Goal: Check status: Check status

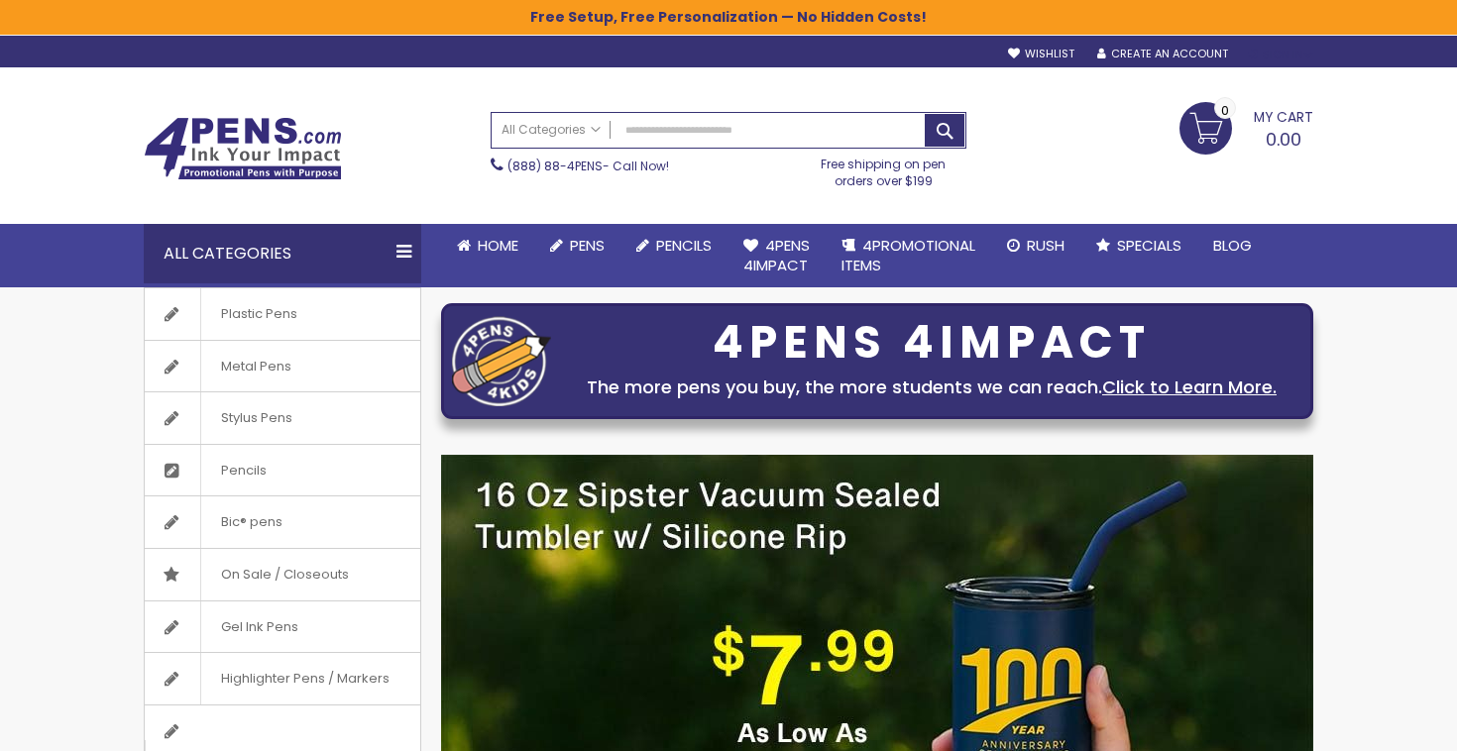
type input "**********"
click at [1278, 52] on div "Sign In" at bounding box center [1280, 55] width 65 height 15
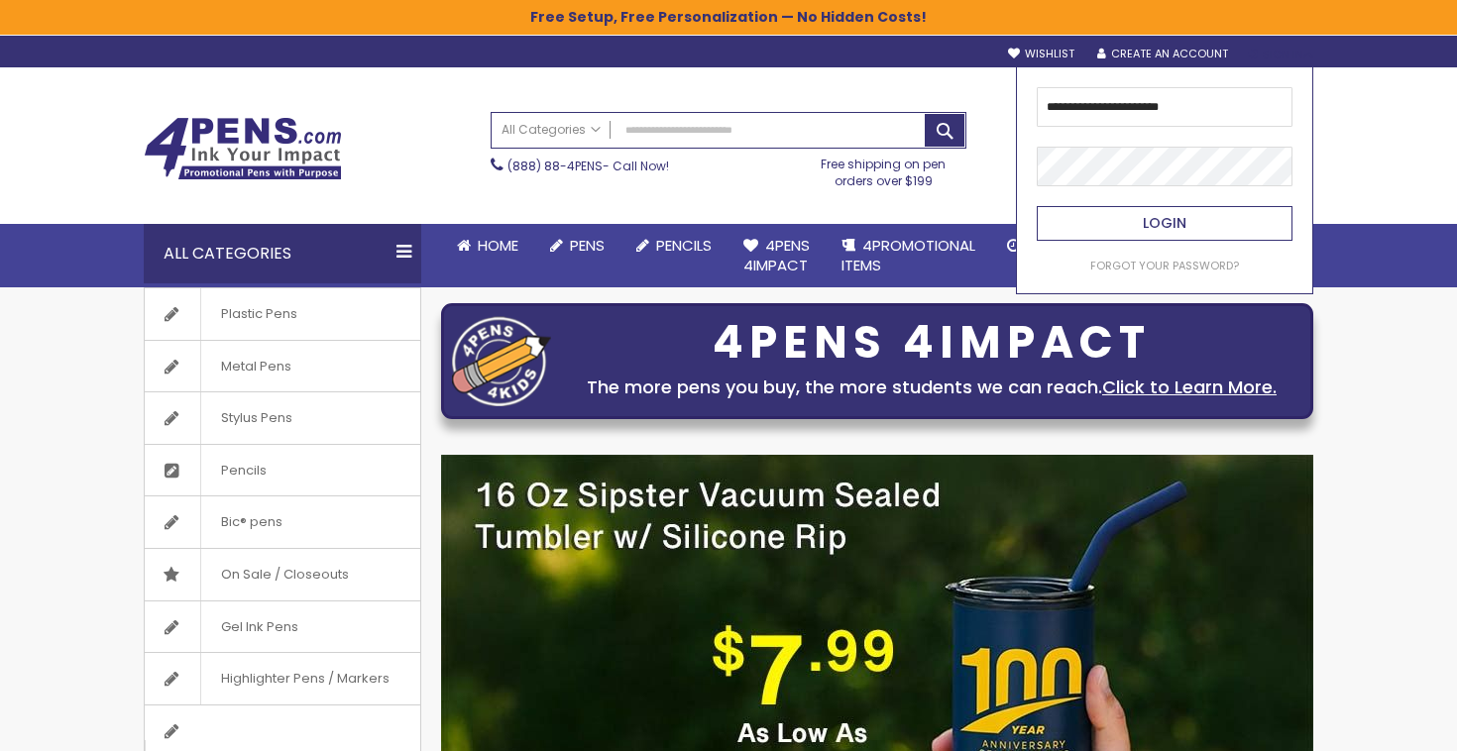
click at [1179, 232] on span "Login" at bounding box center [1165, 223] width 44 height 20
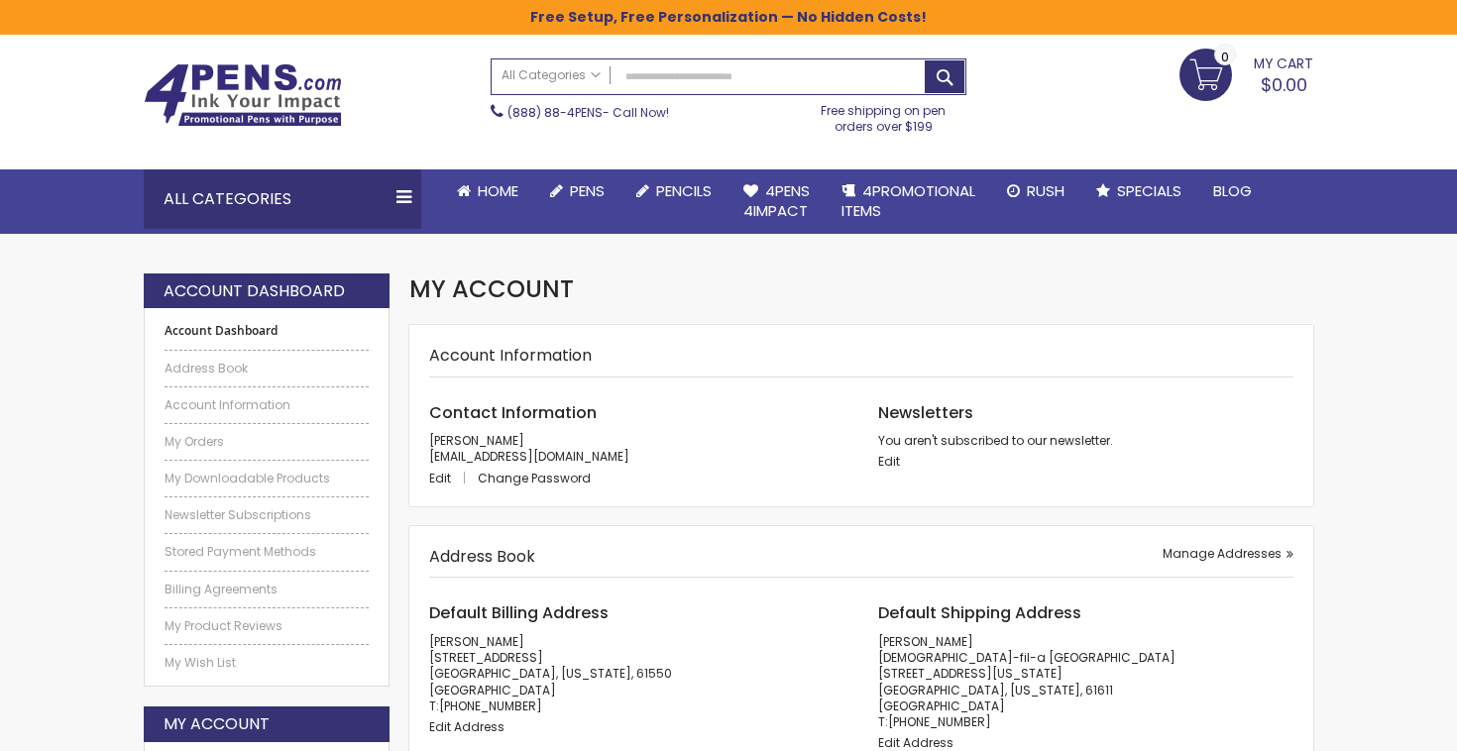
scroll to position [59, 0]
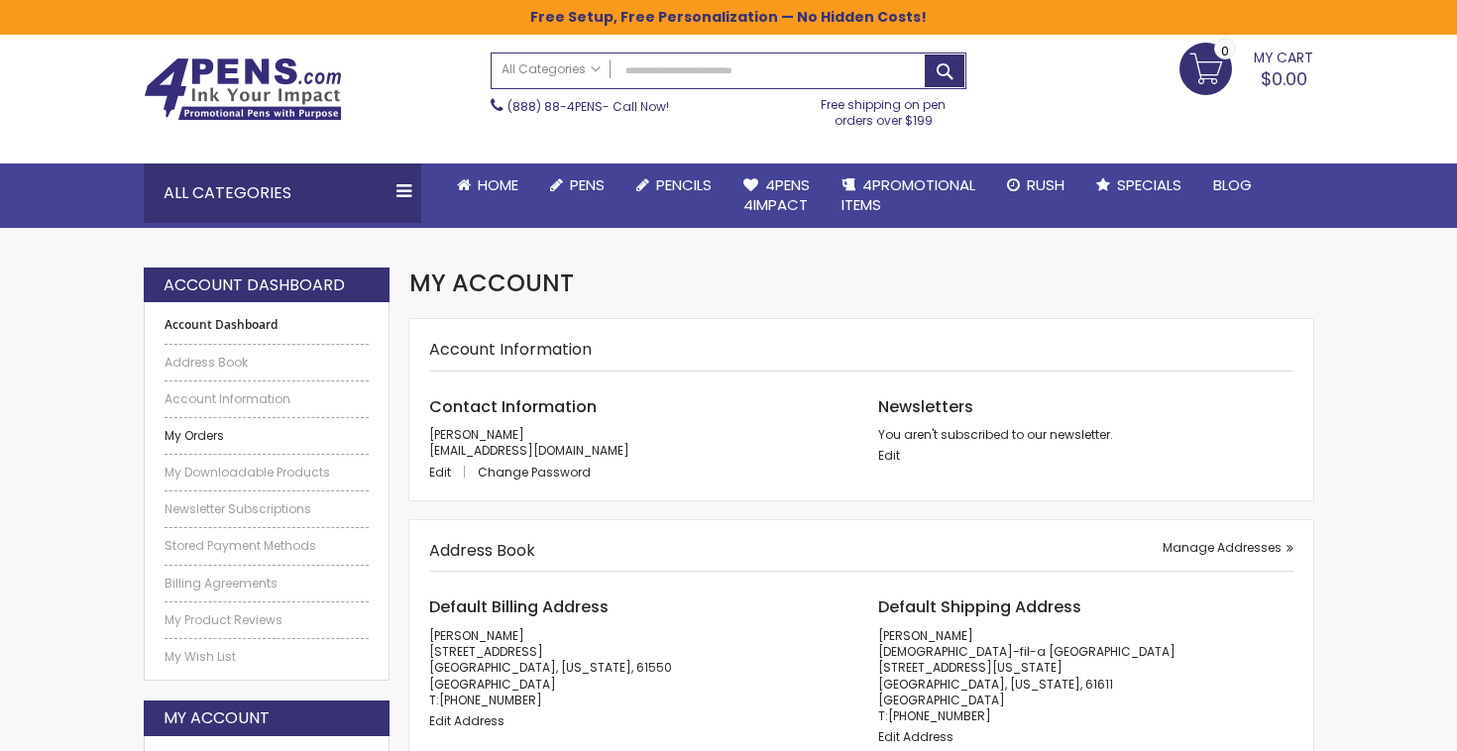
click at [201, 433] on link "My Orders" at bounding box center [267, 436] width 204 height 16
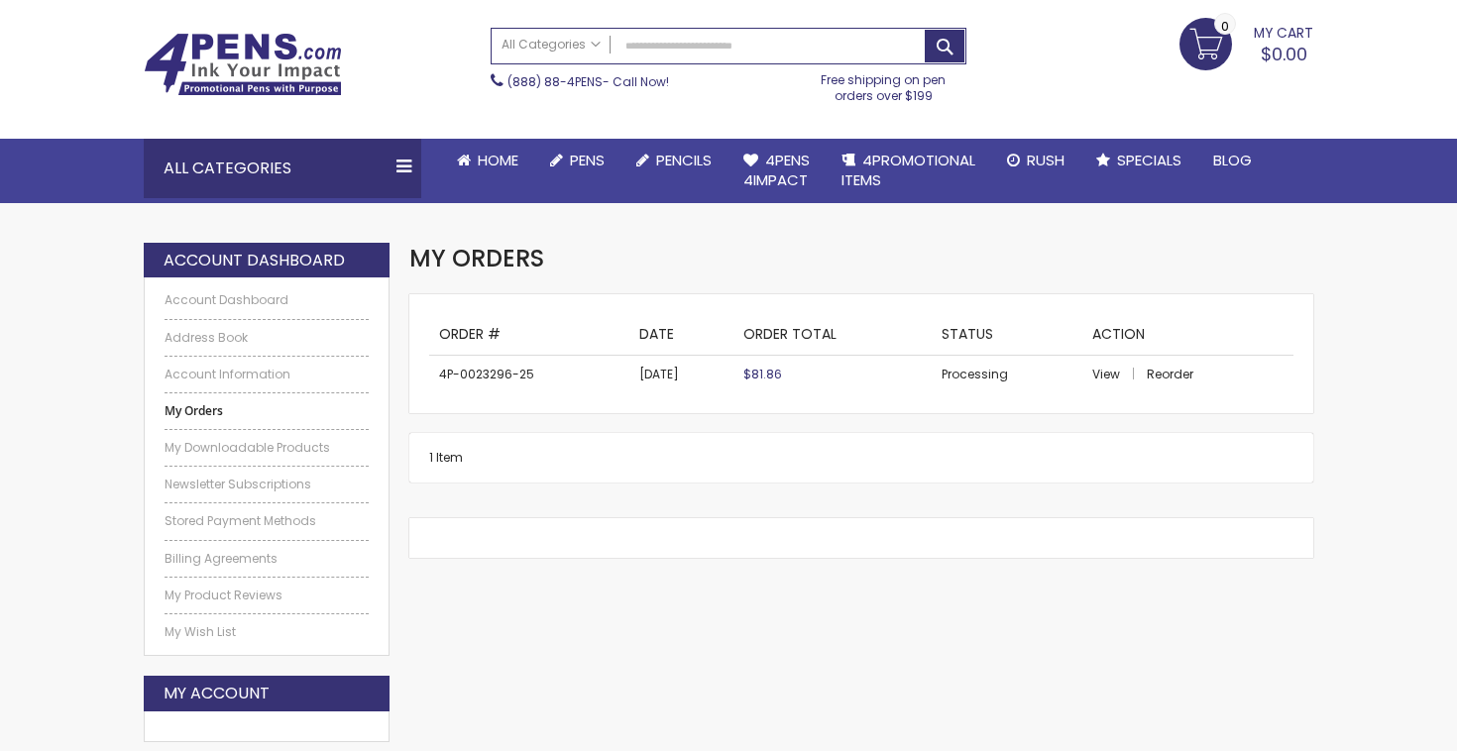
scroll to position [94, 0]
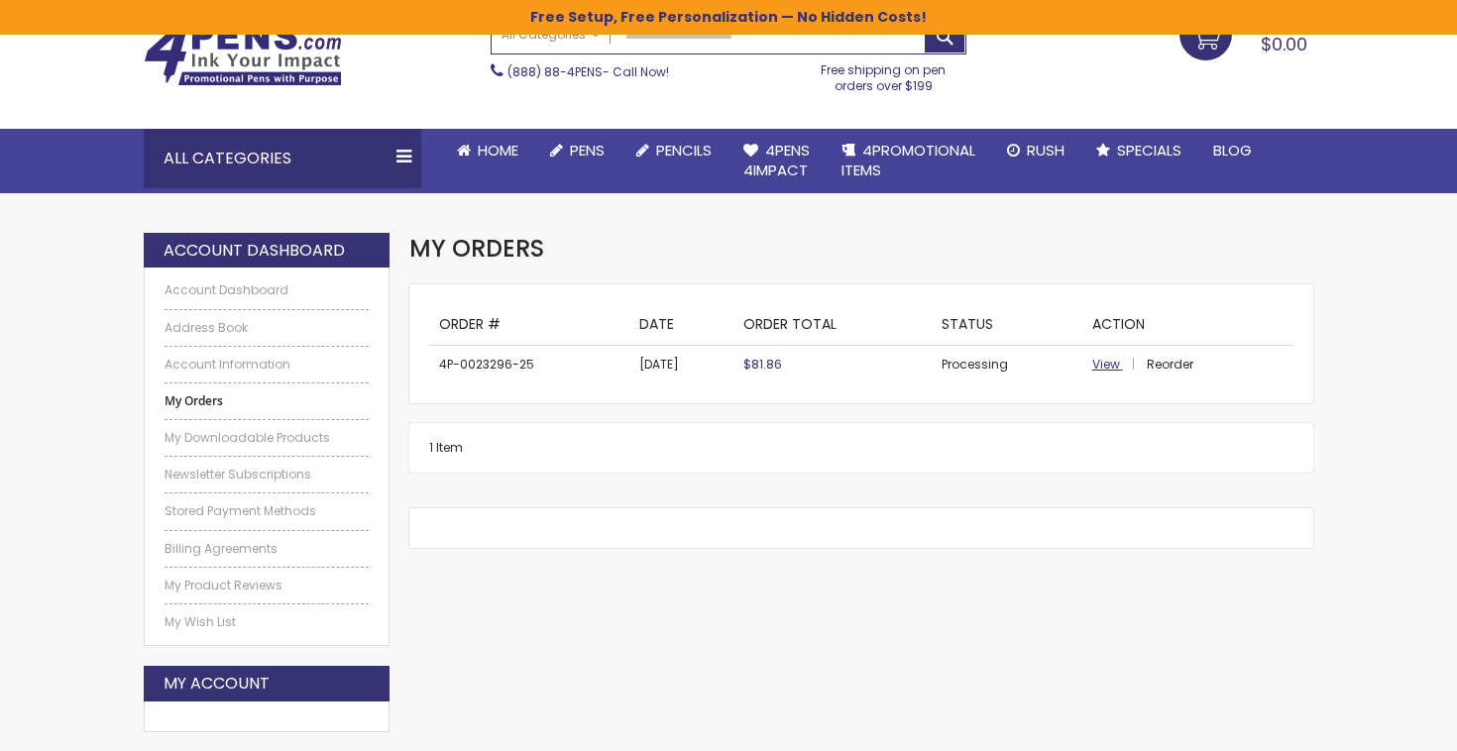
click at [1099, 360] on span "View" at bounding box center [1106, 364] width 28 height 17
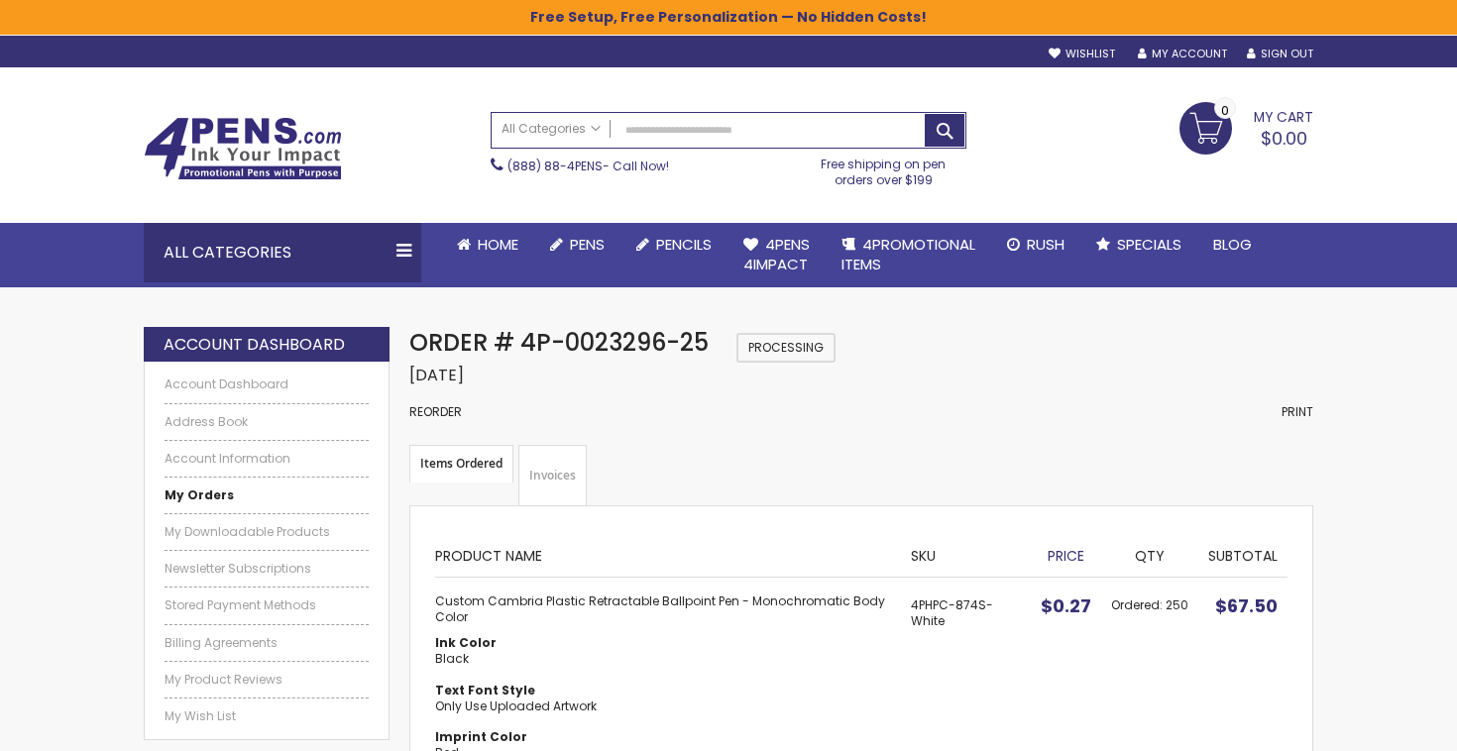
click at [560, 489] on link "Invoices" at bounding box center [552, 475] width 68 height 61
